Goal: Transaction & Acquisition: Subscribe to service/newsletter

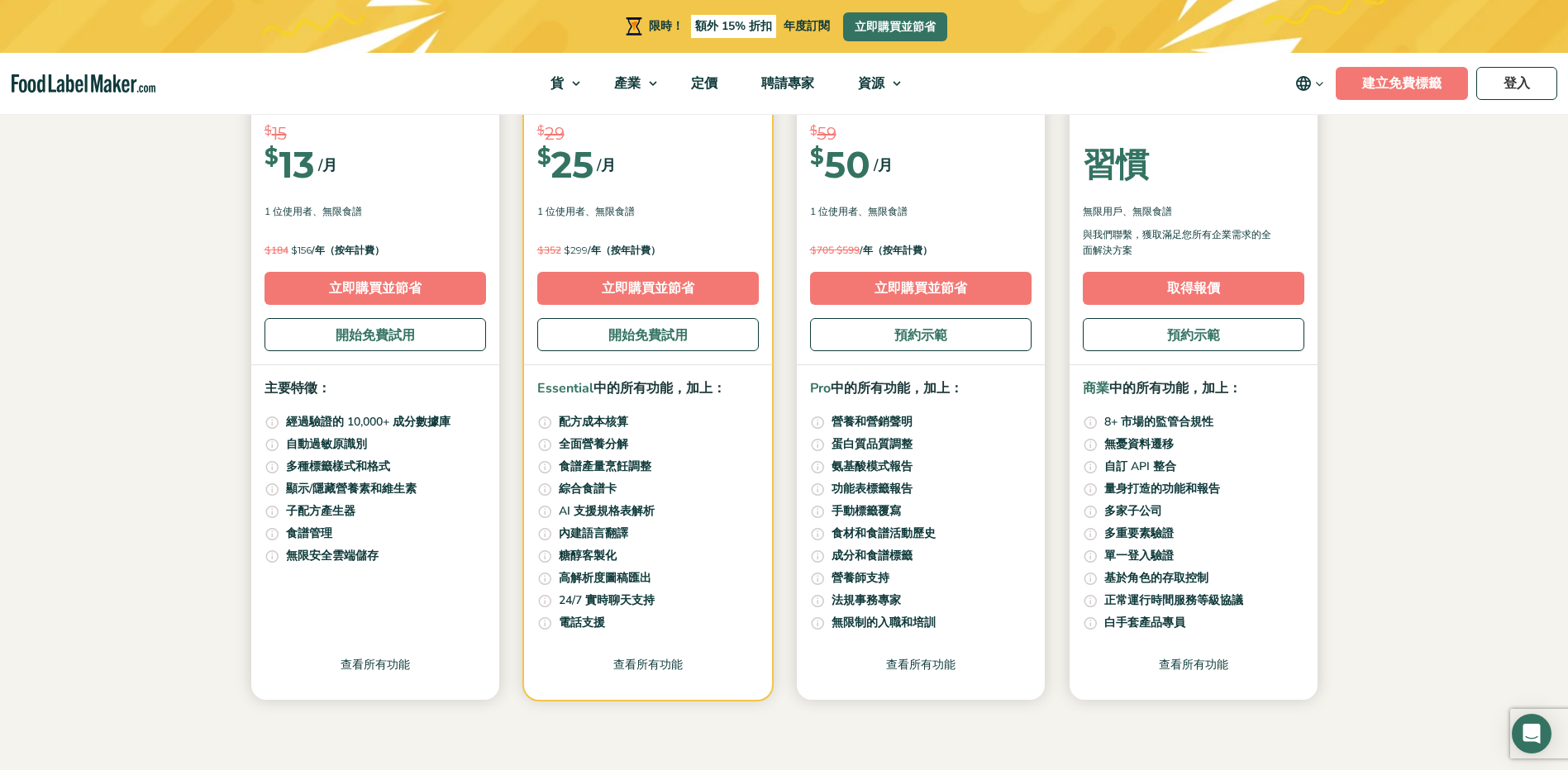
scroll to position [165, 0]
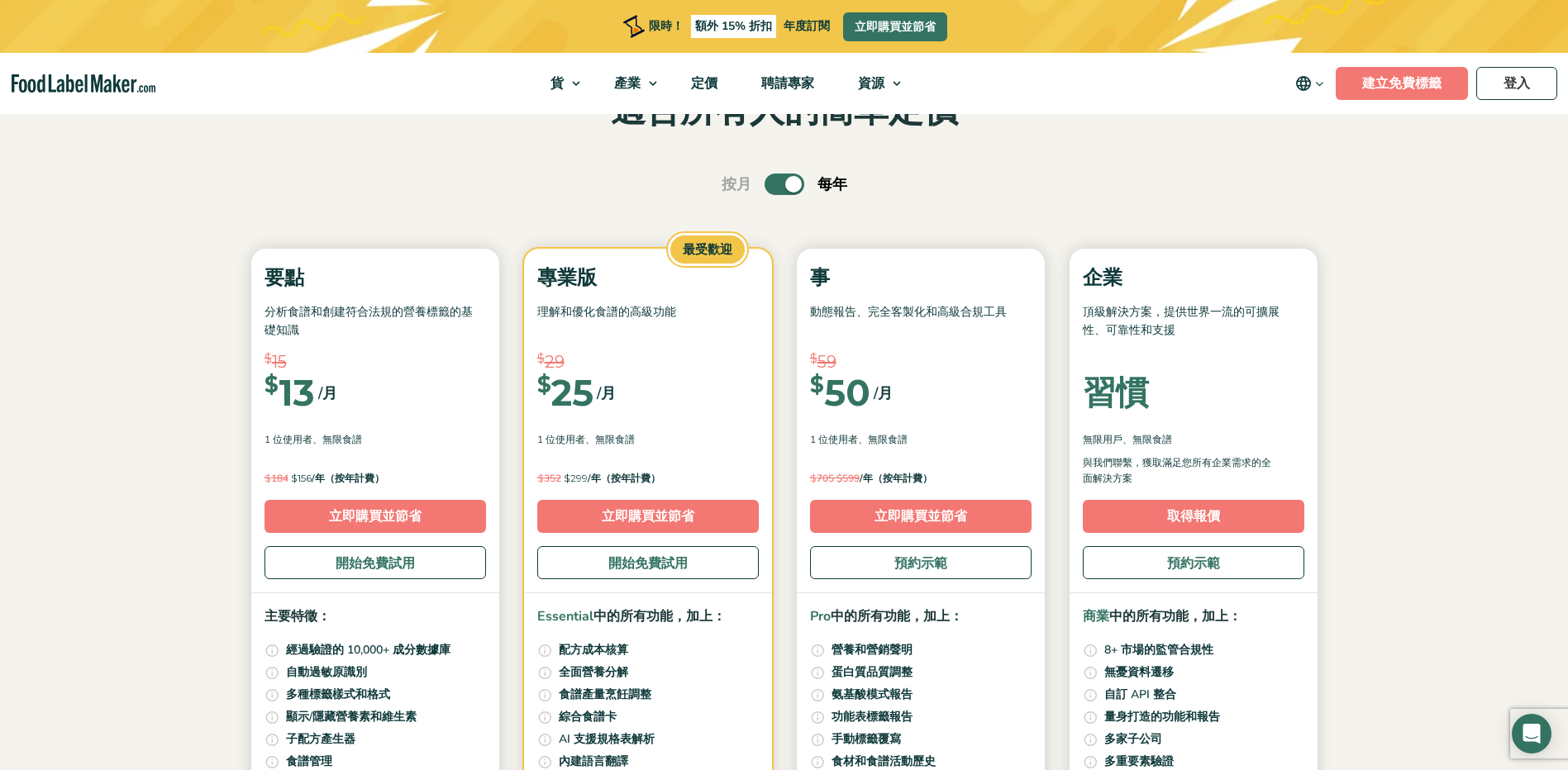
scroll to position [83, 0]
